Goal: Information Seeking & Learning: Learn about a topic

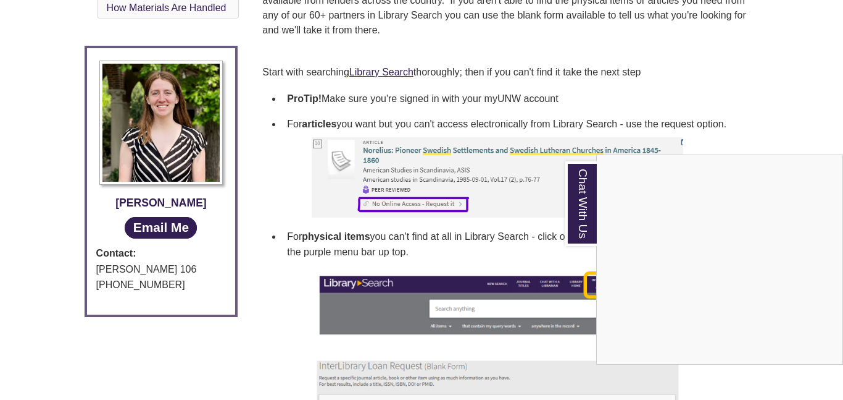
scroll to position [431, 0]
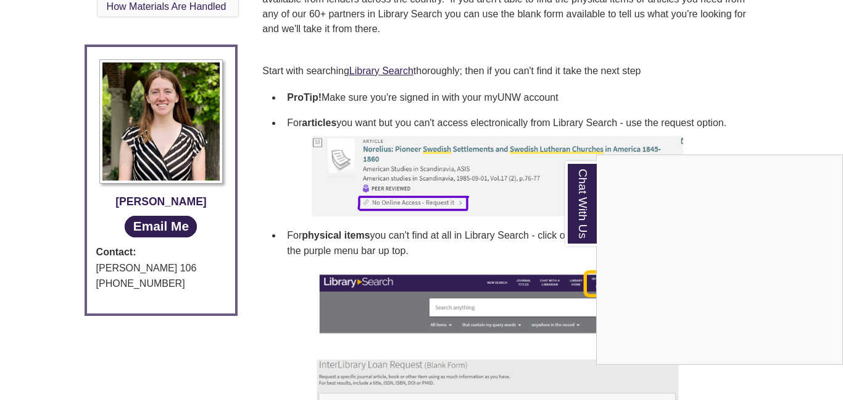
click at [383, 73] on div "Chat With Us" at bounding box center [421, 200] width 843 height 400
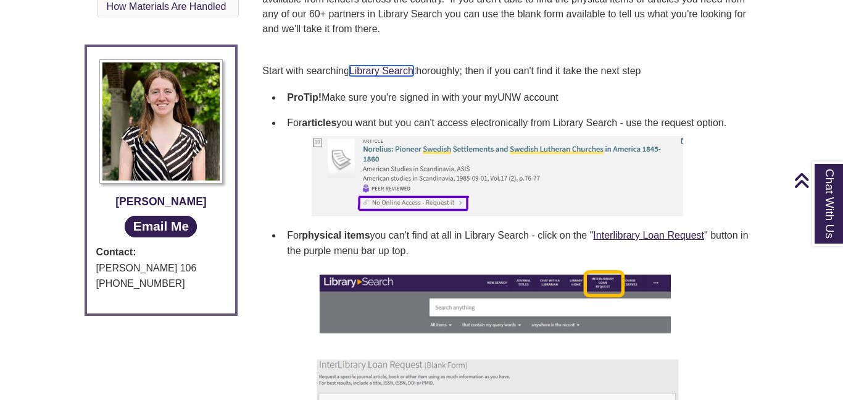
click at [383, 73] on link "Library Search" at bounding box center [381, 70] width 64 height 10
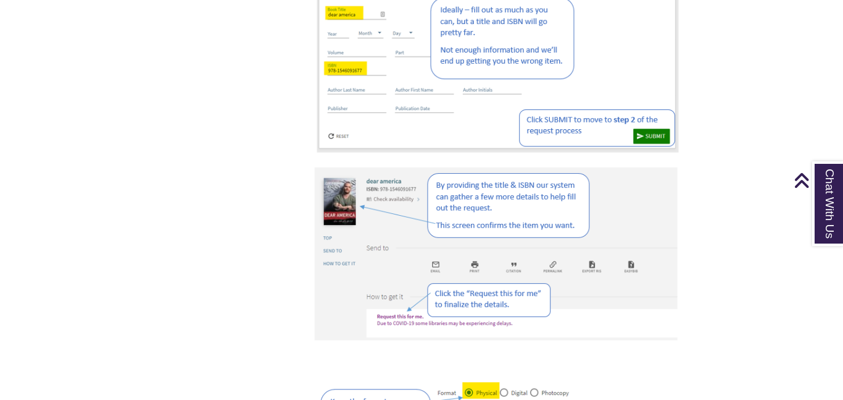
scroll to position [832, 0]
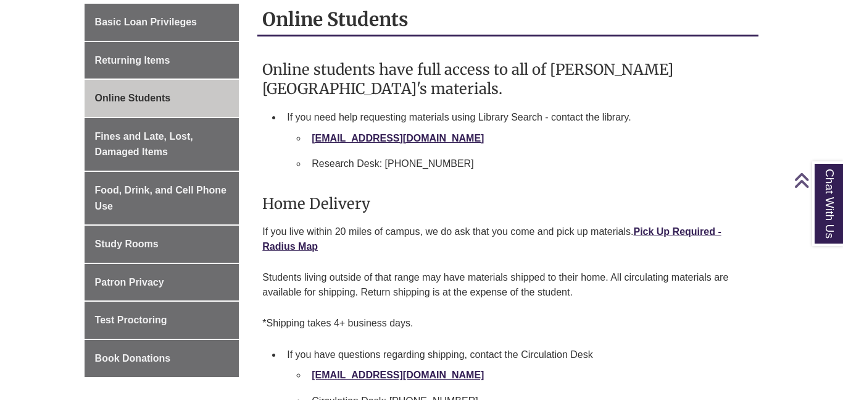
scroll to position [216, 0]
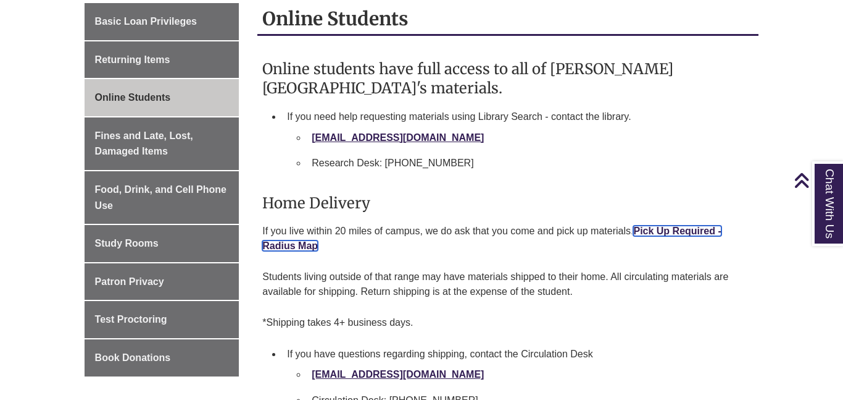
click at [304, 247] on link "Pick Up Required - Radius Map" at bounding box center [491, 237] width 459 height 25
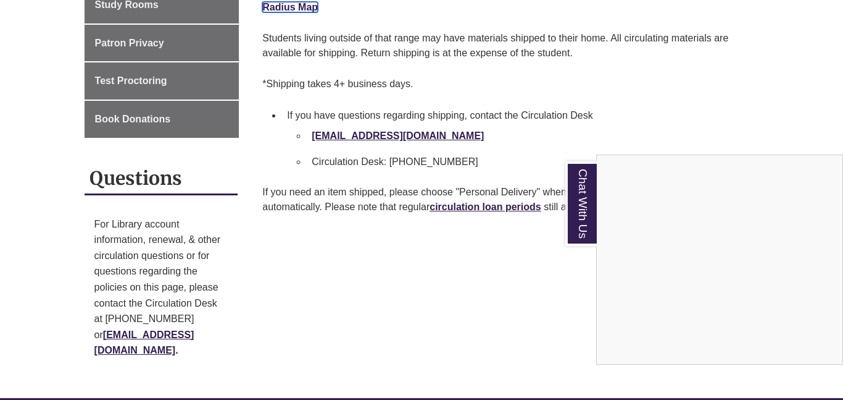
scroll to position [455, 0]
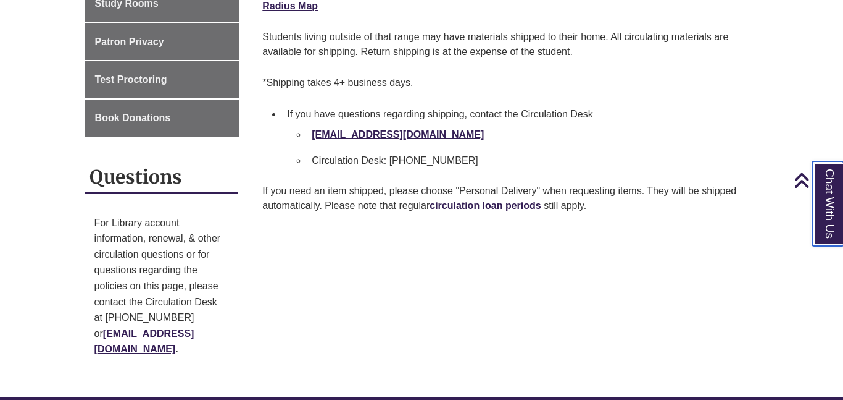
click at [843, 193] on link "Chat With Us" at bounding box center [828, 203] width 31 height 85
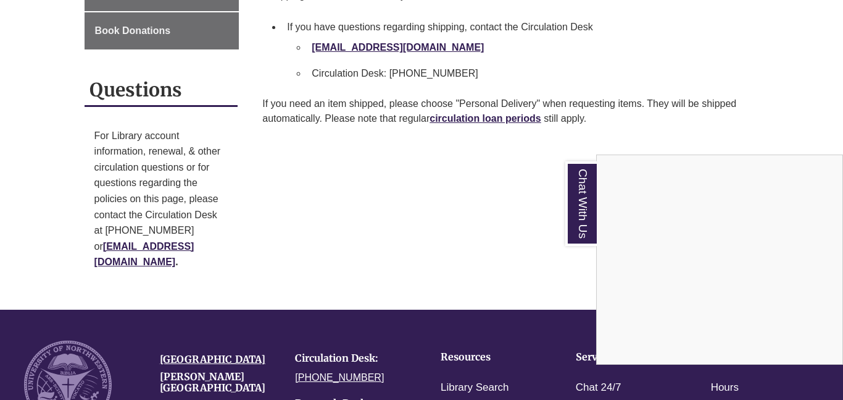
scroll to position [543, 0]
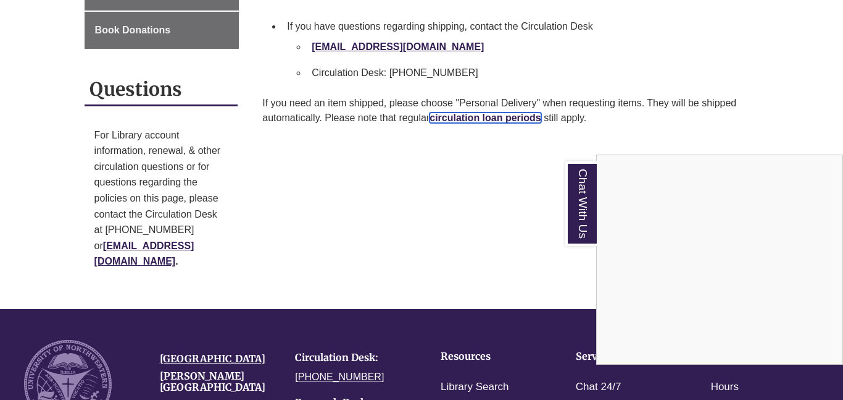
click at [458, 118] on link "circulation loan periods" at bounding box center [485, 117] width 111 height 10
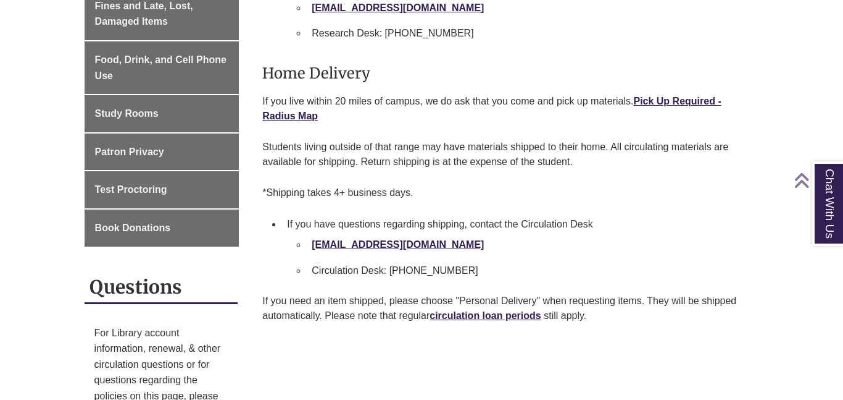
scroll to position [341, 0]
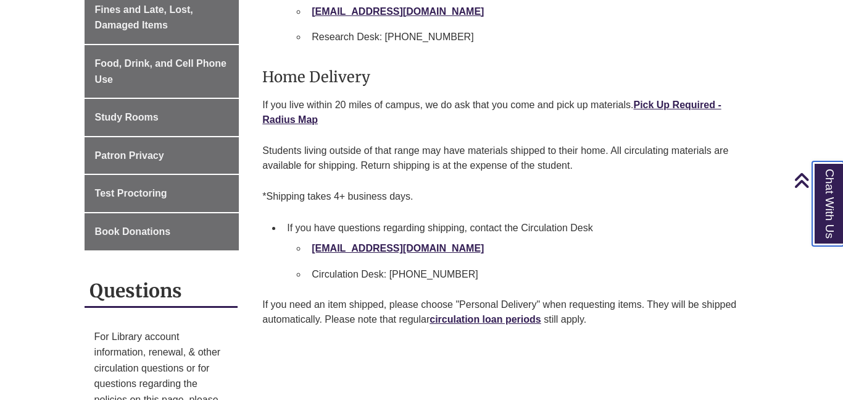
click at [832, 196] on link "Chat With Us" at bounding box center [828, 203] width 31 height 85
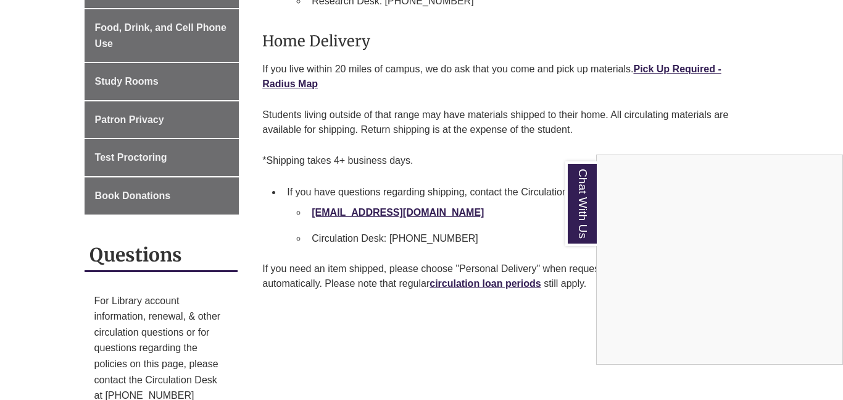
scroll to position [379, 0]
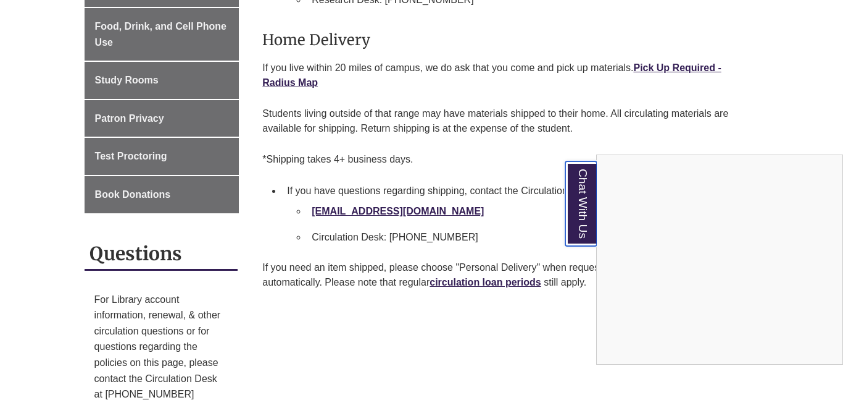
click at [572, 196] on link "Chat With Us" at bounding box center [581, 203] width 31 height 85
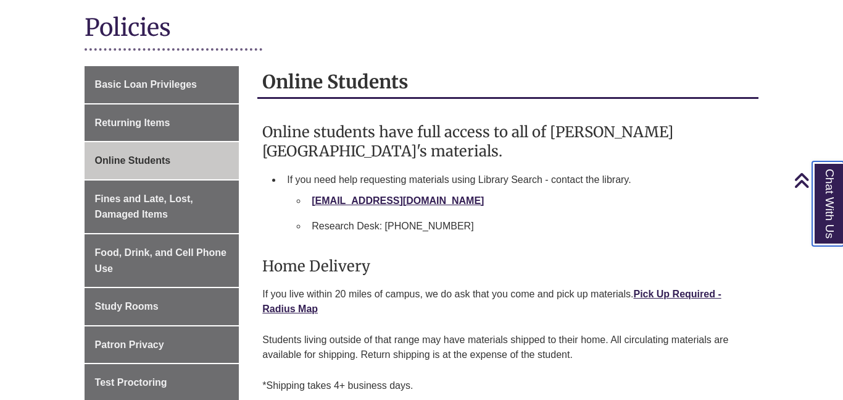
scroll to position [152, 0]
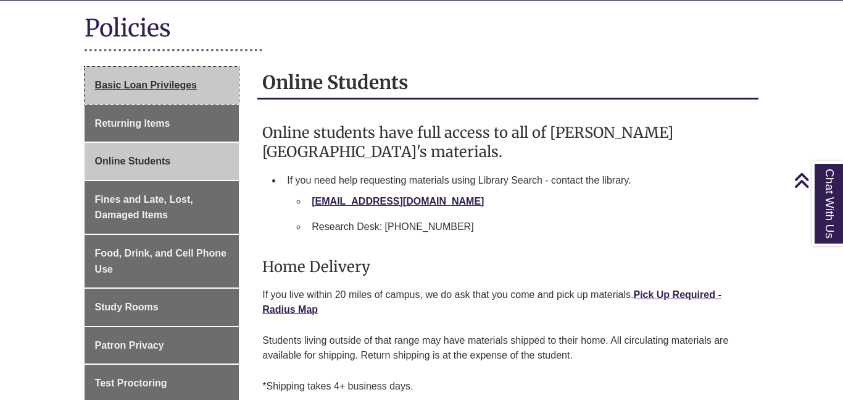
click at [199, 86] on link "Basic Loan Privileges" at bounding box center [162, 85] width 155 height 37
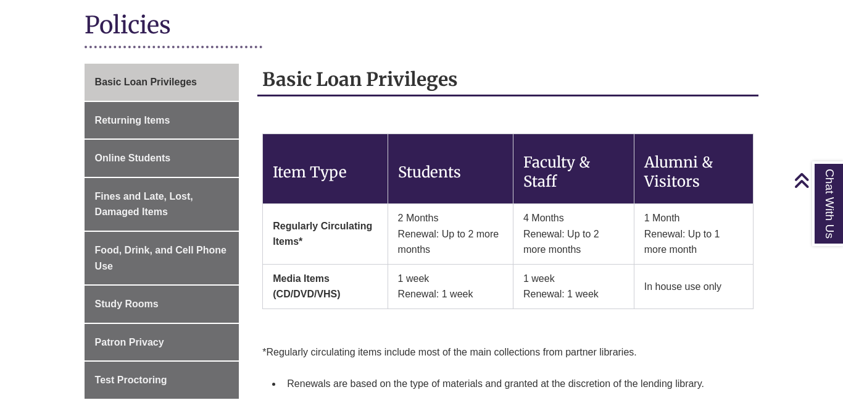
scroll to position [146, 0]
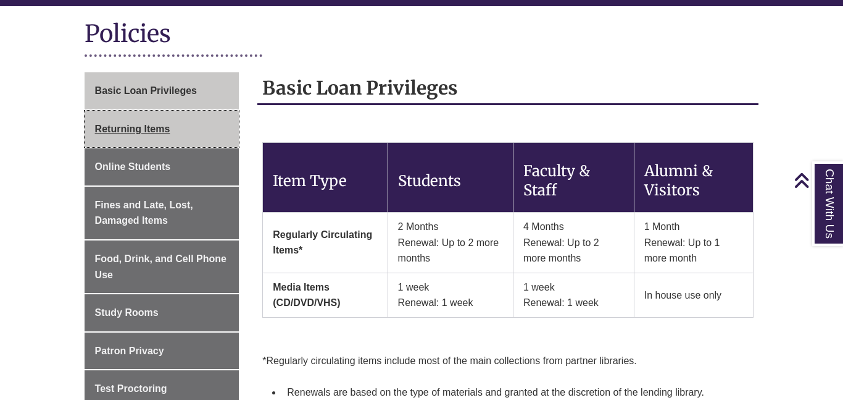
click at [129, 122] on link "Returning Items" at bounding box center [162, 129] width 155 height 37
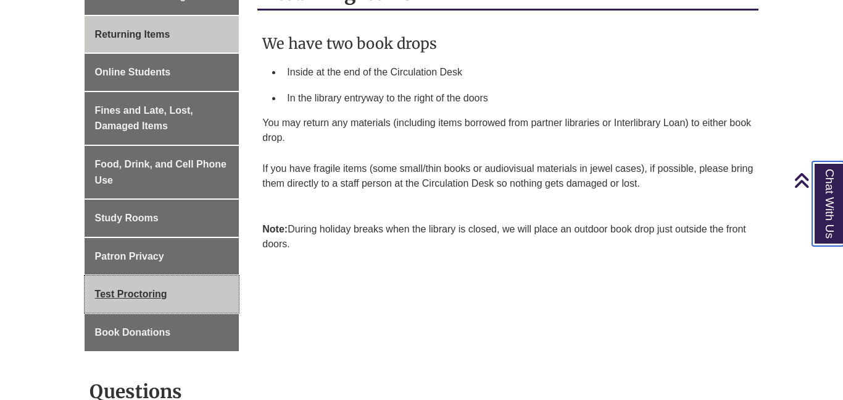
scroll to position [239, 0]
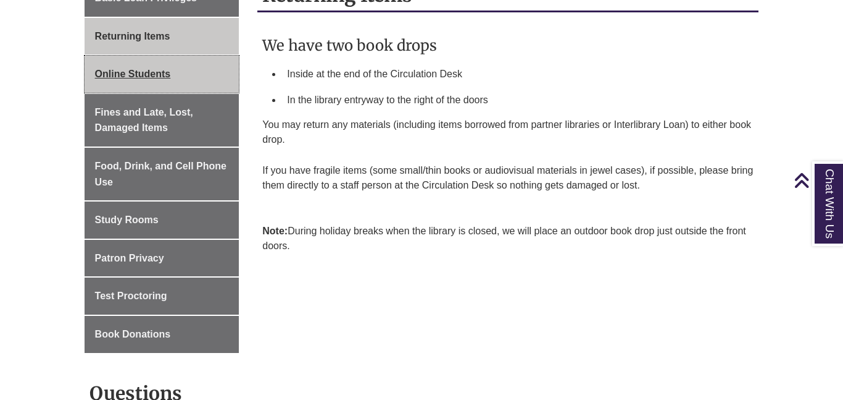
click at [151, 70] on span "Online Students" at bounding box center [133, 74] width 76 height 10
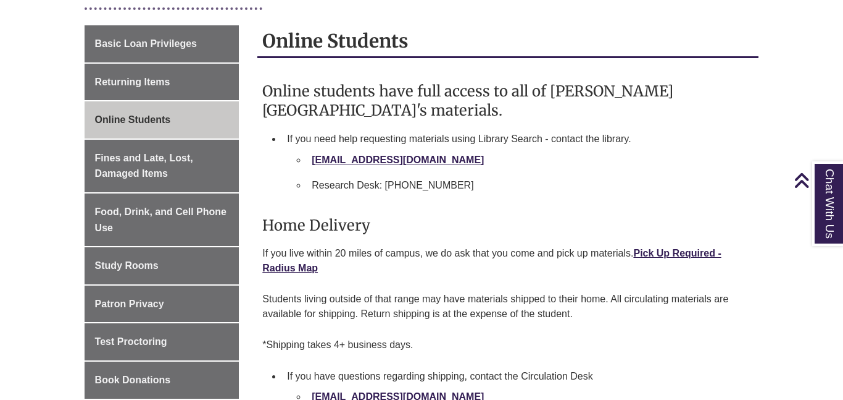
scroll to position [195, 0]
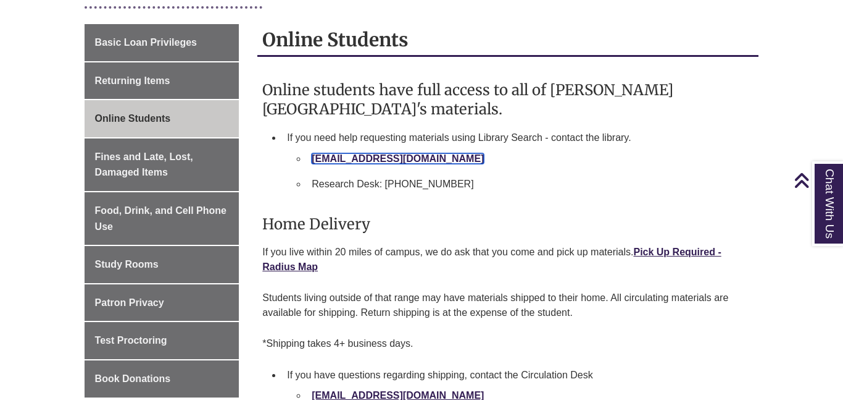
click at [394, 159] on link "[EMAIL_ADDRESS][DOMAIN_NAME]" at bounding box center [398, 158] width 172 height 10
